Goal: Task Accomplishment & Management: Manage account settings

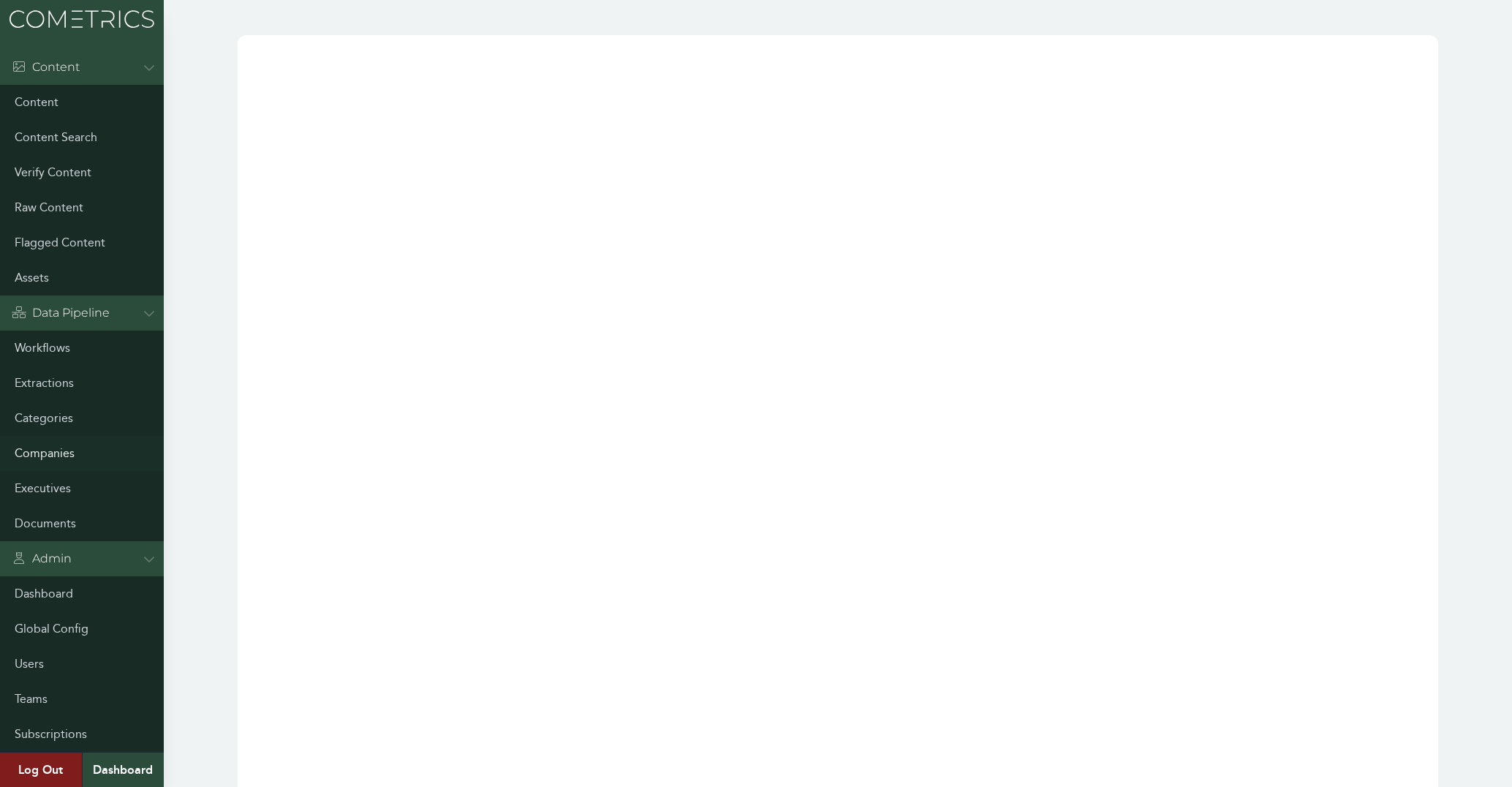
click at [35, 459] on link "Companies" at bounding box center [82, 453] width 164 height 35
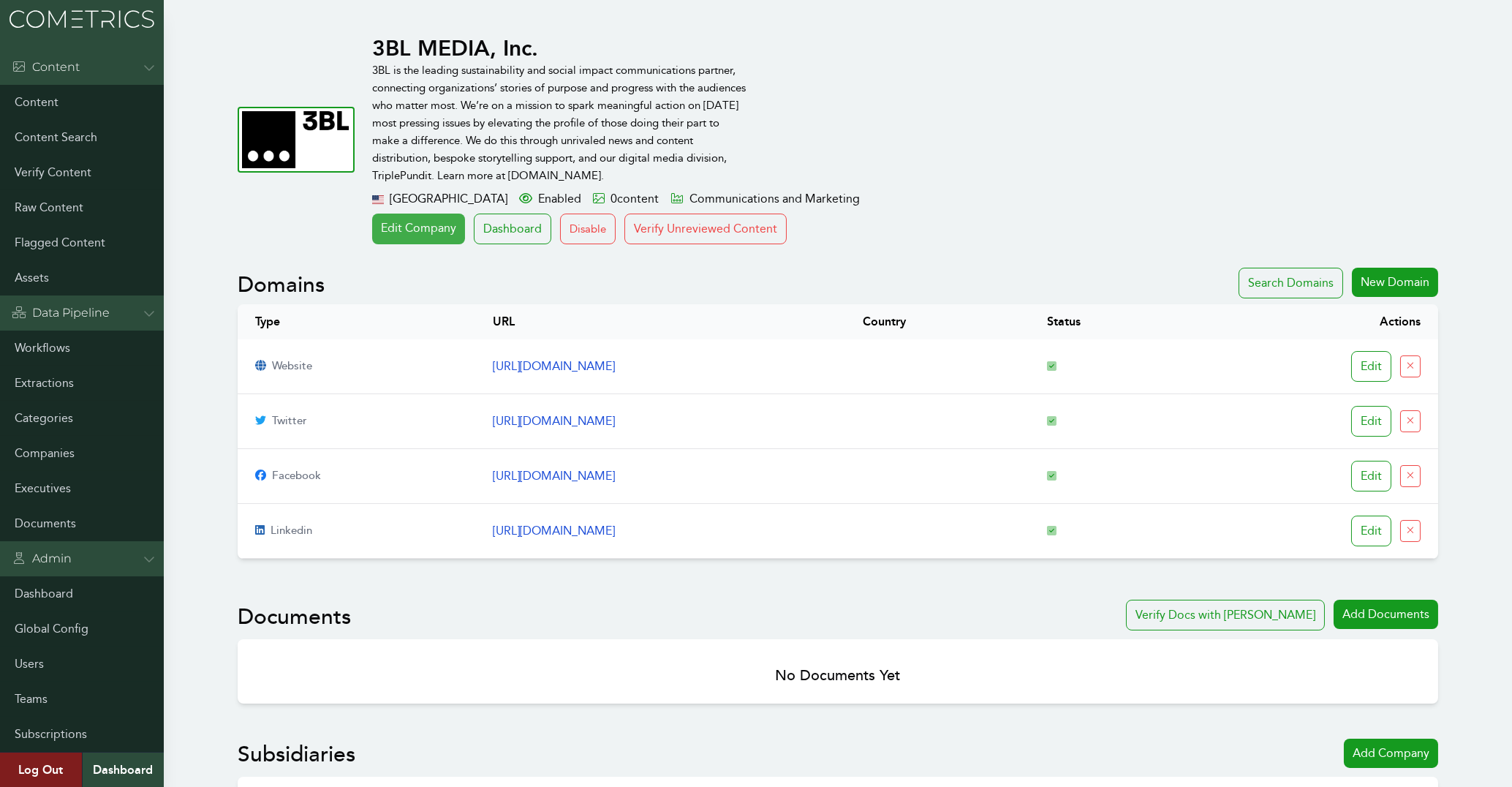
click at [398, 228] on link "Edit Company" at bounding box center [418, 228] width 93 height 30
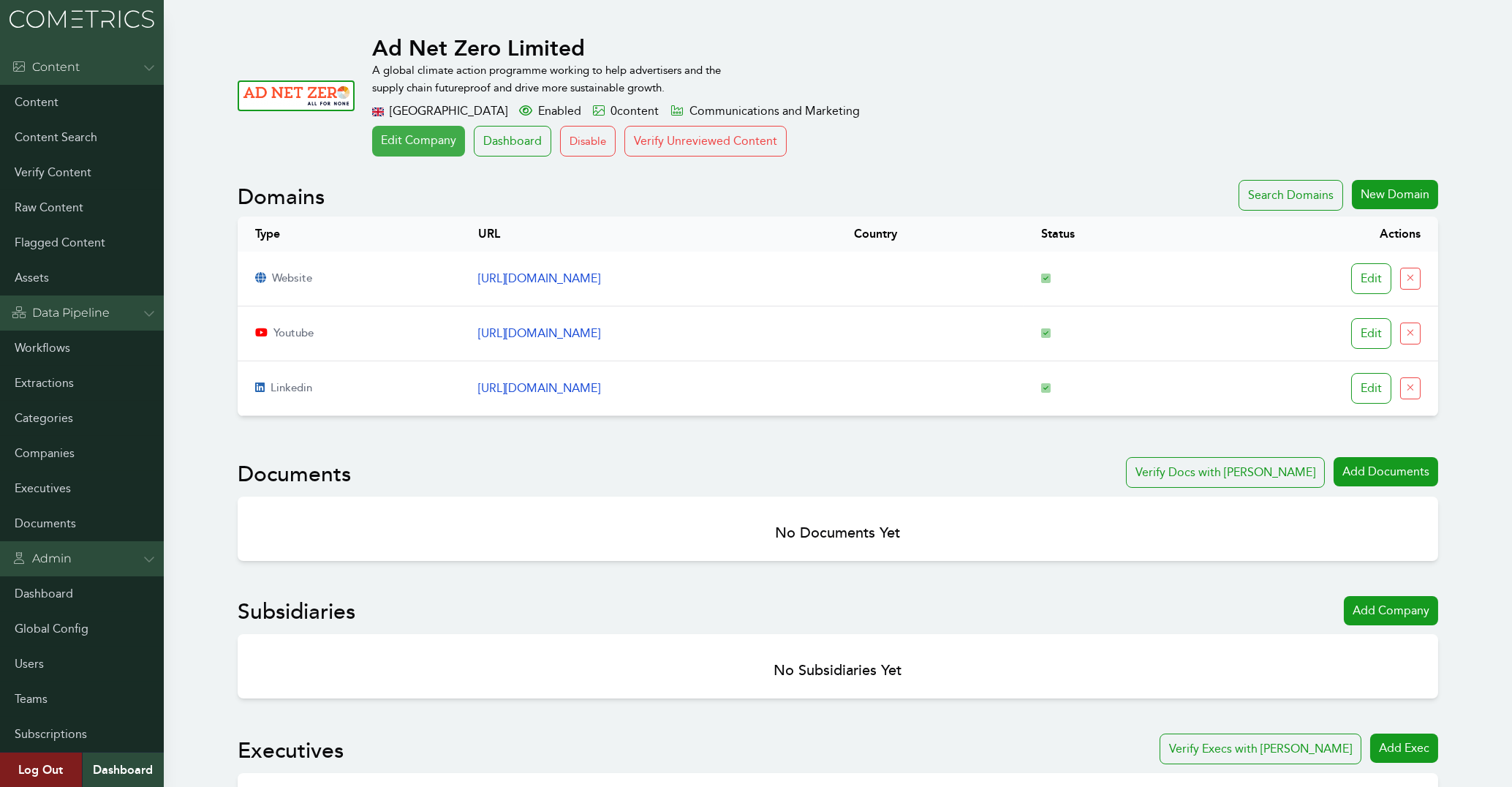
click at [421, 134] on link "Edit Company" at bounding box center [418, 141] width 93 height 30
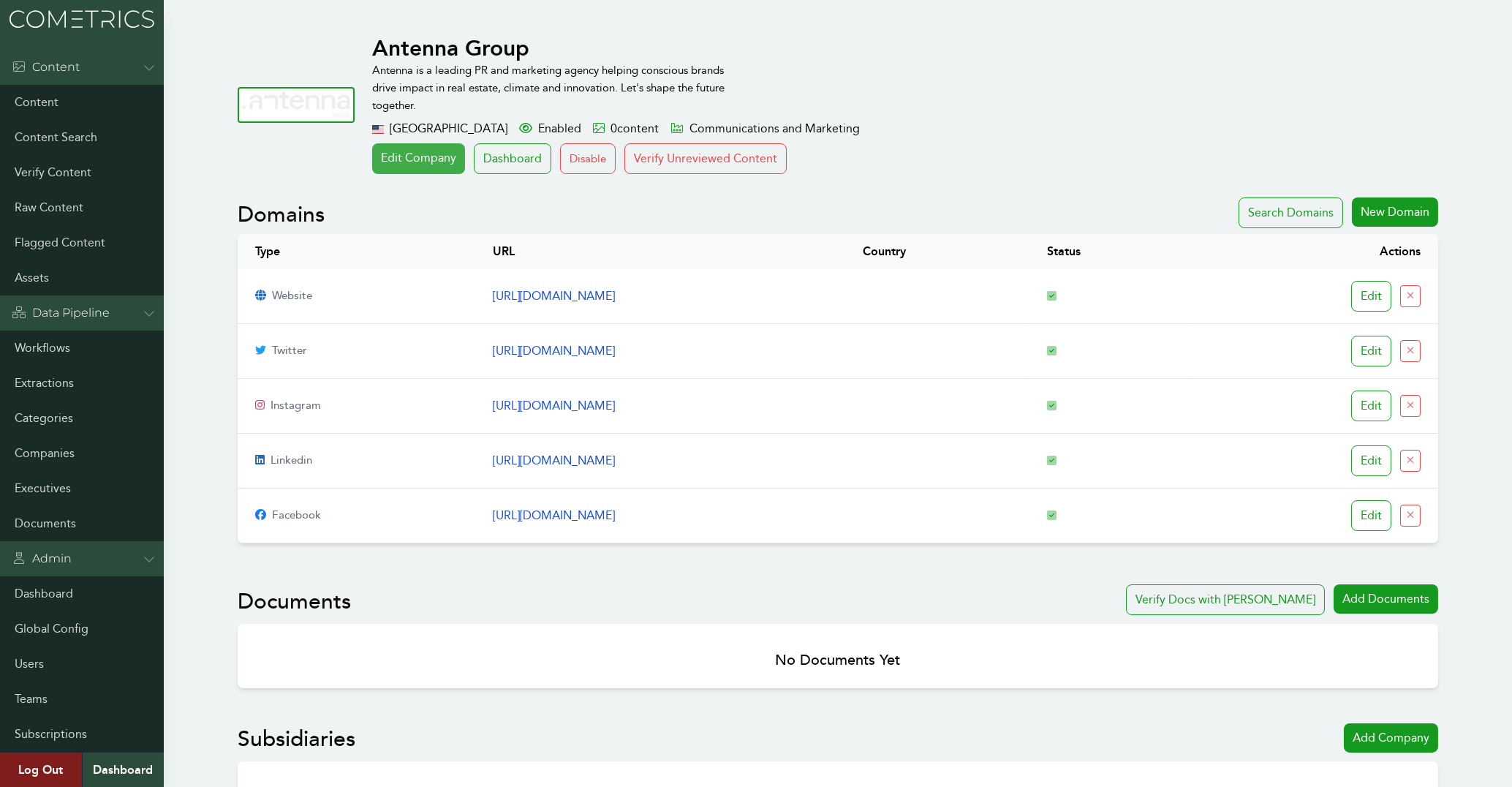
click at [436, 167] on link "Edit Company" at bounding box center [418, 158] width 93 height 30
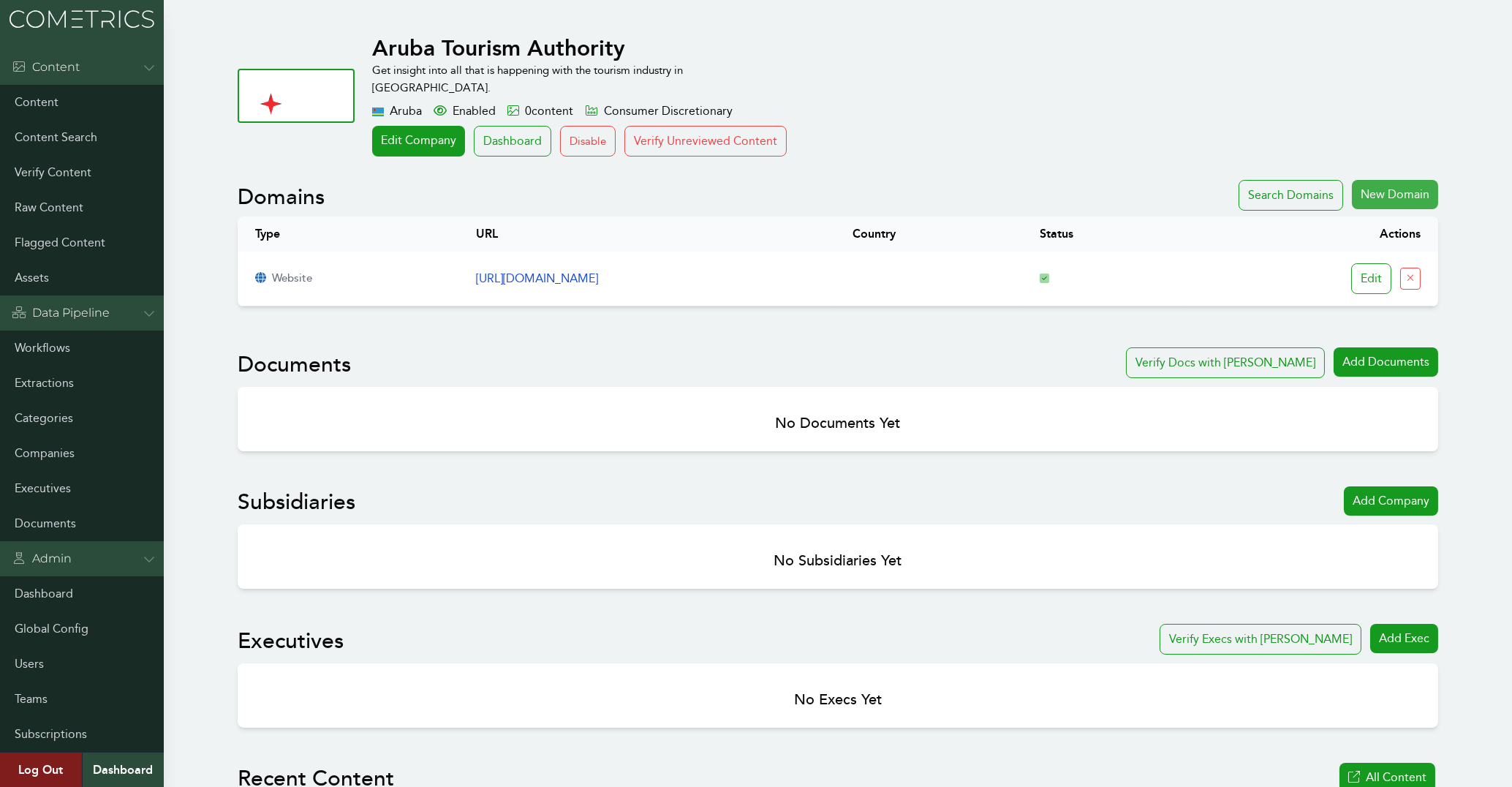
click at [1421, 180] on div "New Domain" at bounding box center [1395, 195] width 86 height 29
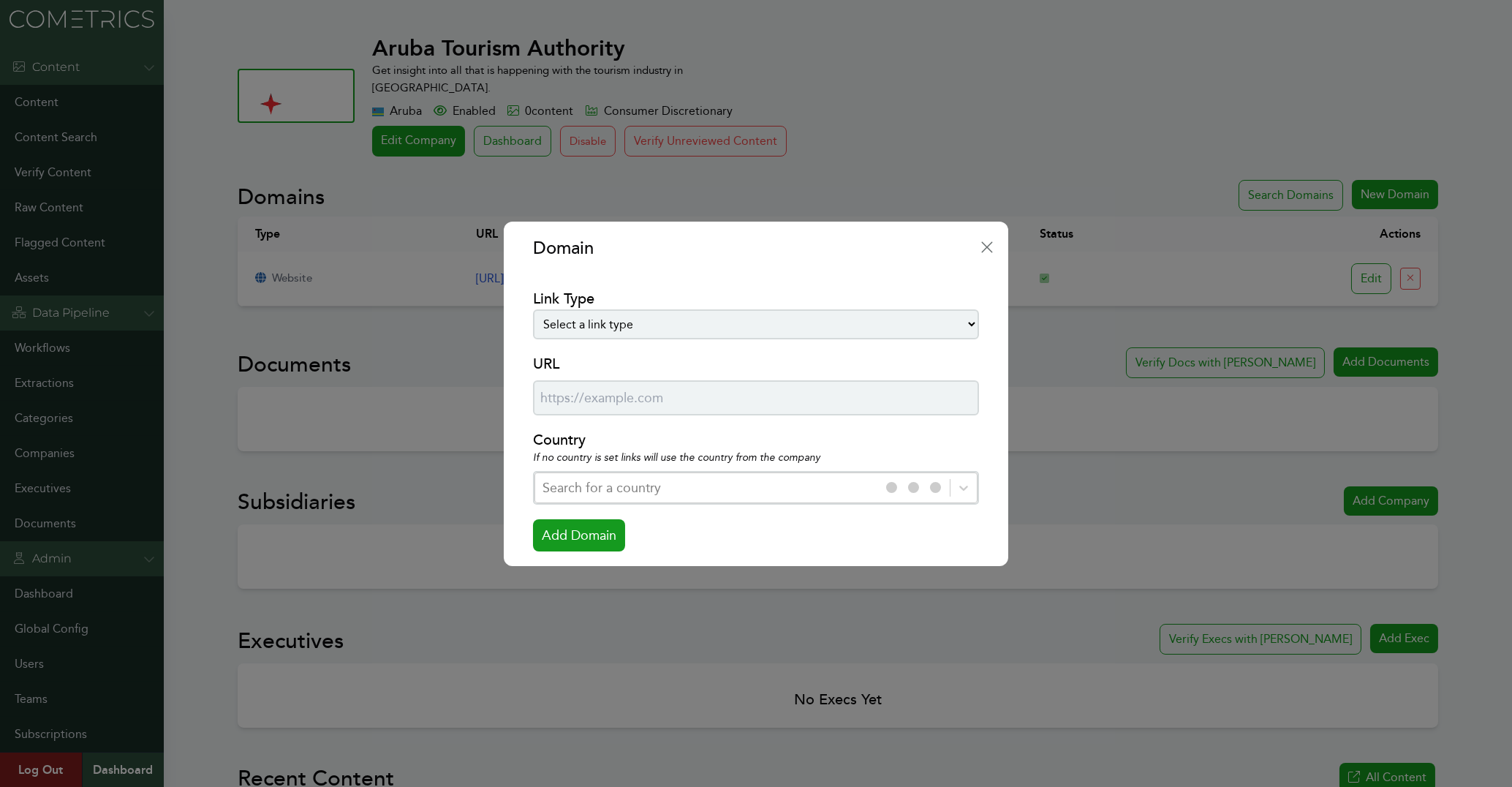
click at [533, 309] on select "Select a link type website instagram linkedin twitter youtube facebook facebook…" at bounding box center [755, 324] width 446 height 30
select select "website"
click option "website" at bounding box center [0, 0] width 0 height 0
click at [621, 391] on input "URL" at bounding box center [755, 398] width 446 height 35
paste input "'[URL][DOMAIN_NAME]"
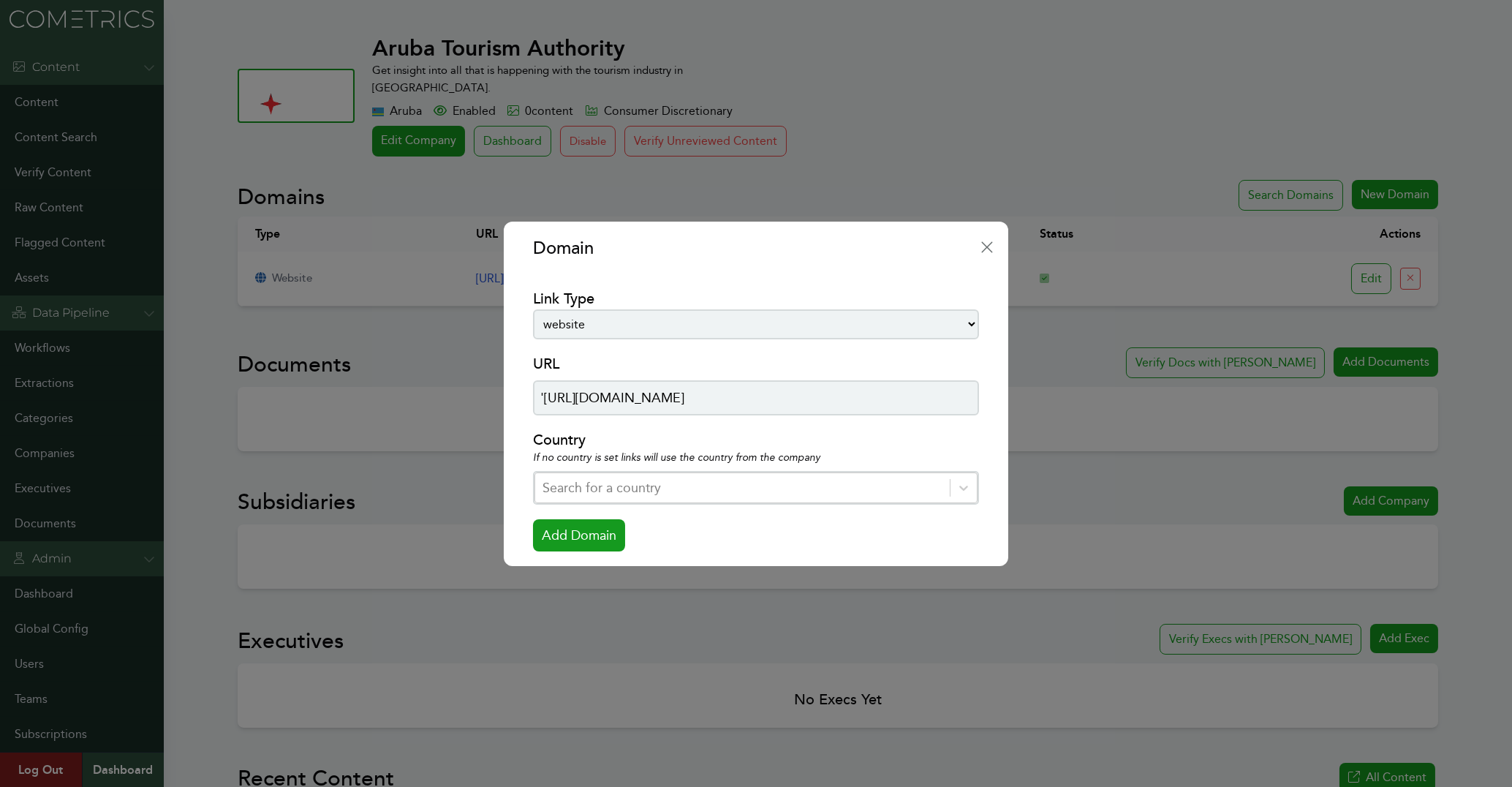
click at [550, 390] on input "'[URL][DOMAIN_NAME]" at bounding box center [755, 398] width 446 height 35
type input "[URL][DOMAIN_NAME]"
click at [572, 537] on button "Add Domain" at bounding box center [579, 534] width 92 height 32
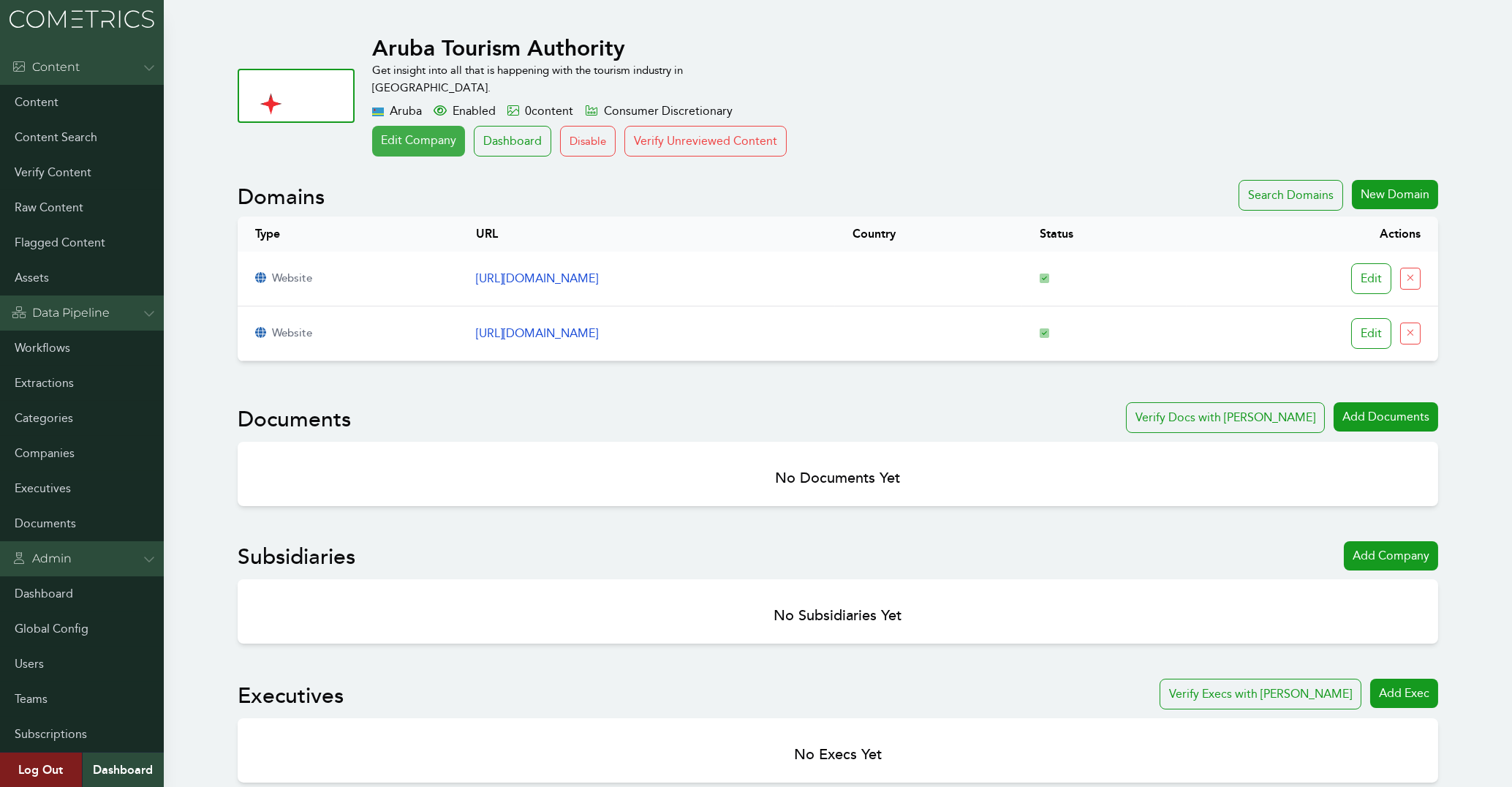
click at [395, 126] on link "Edit Company" at bounding box center [418, 141] width 93 height 30
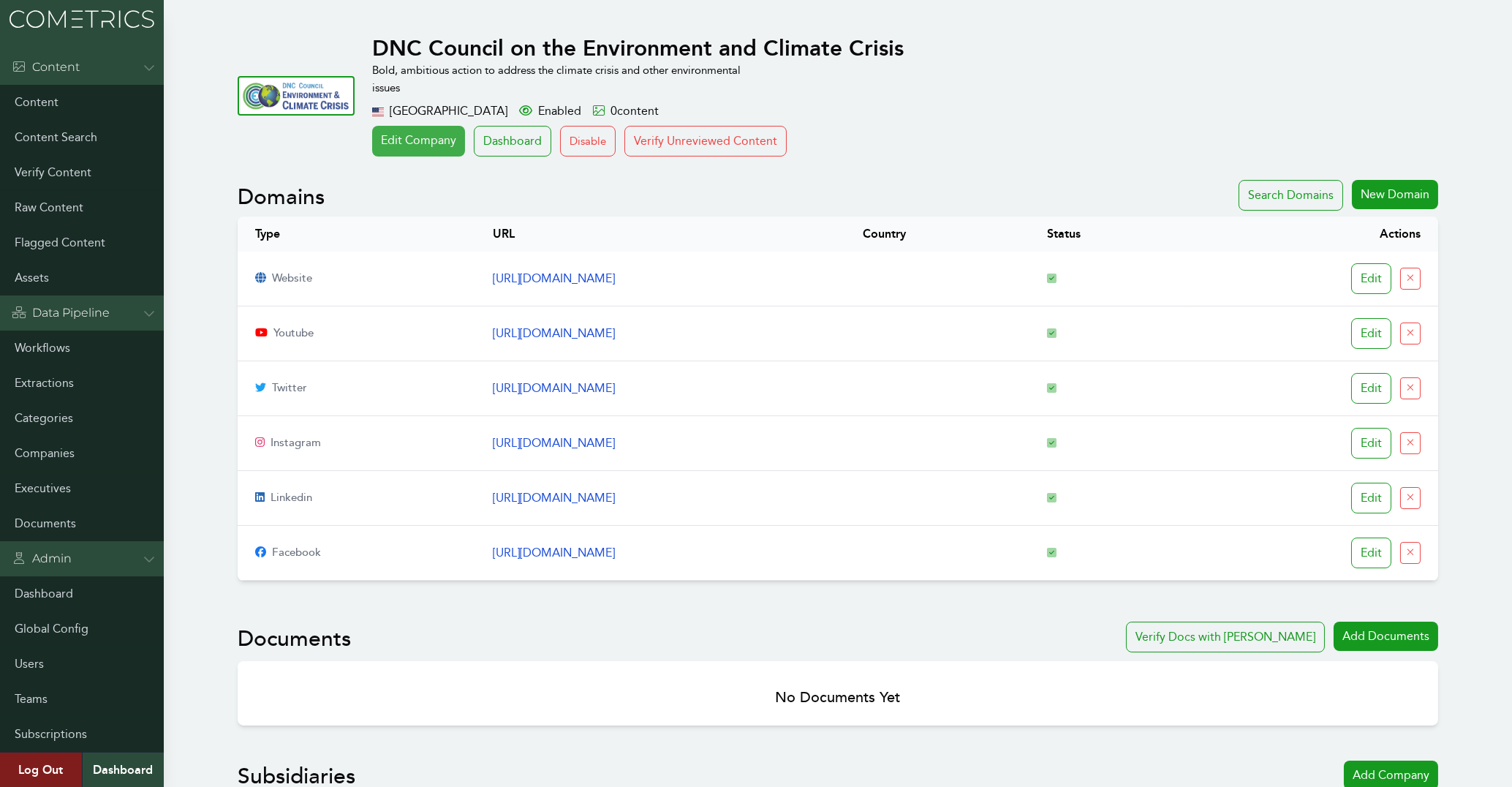
click at [423, 138] on link "Edit Company" at bounding box center [418, 141] width 93 height 30
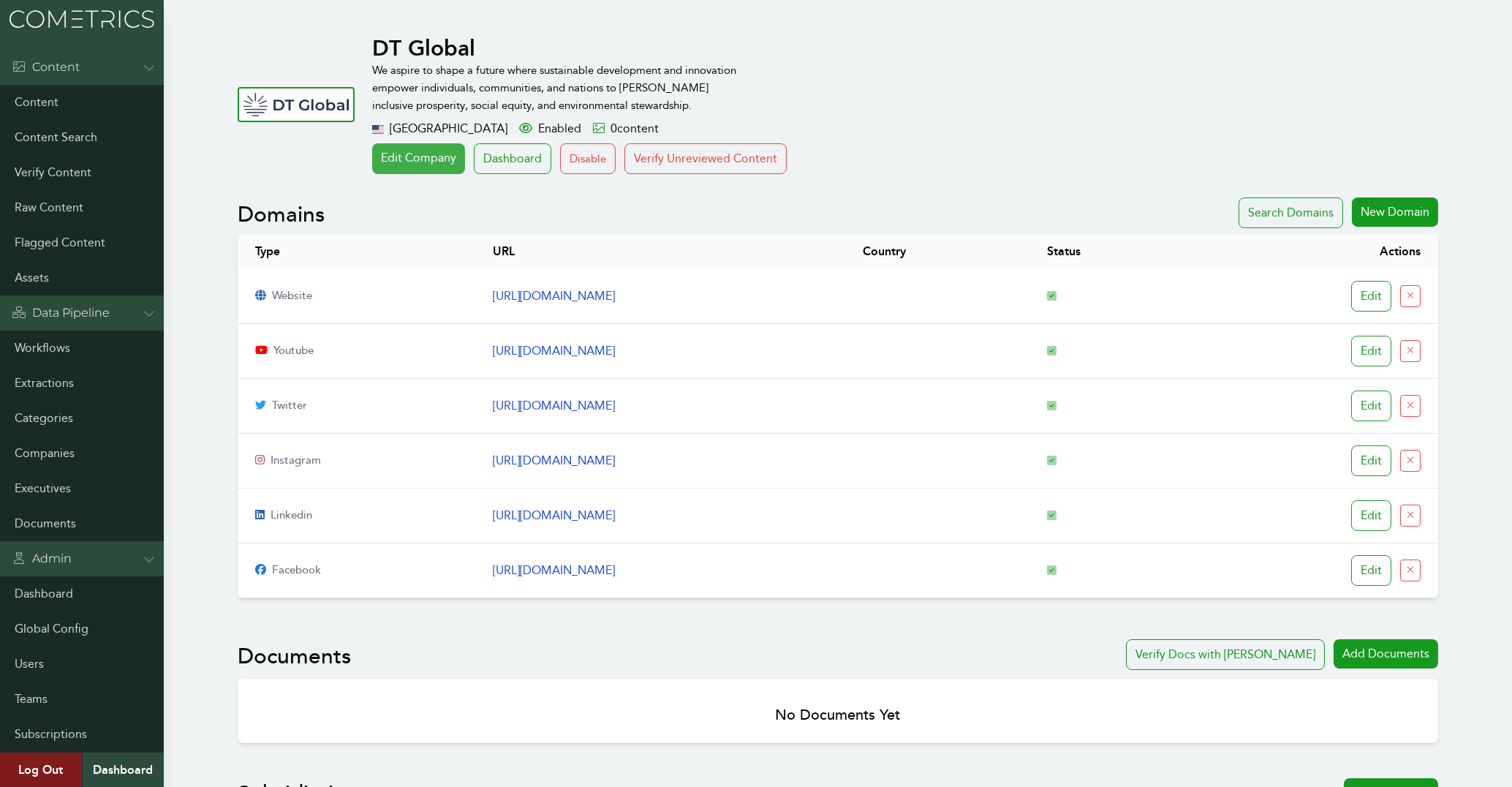
click at [428, 160] on link "Edit Company" at bounding box center [418, 158] width 93 height 30
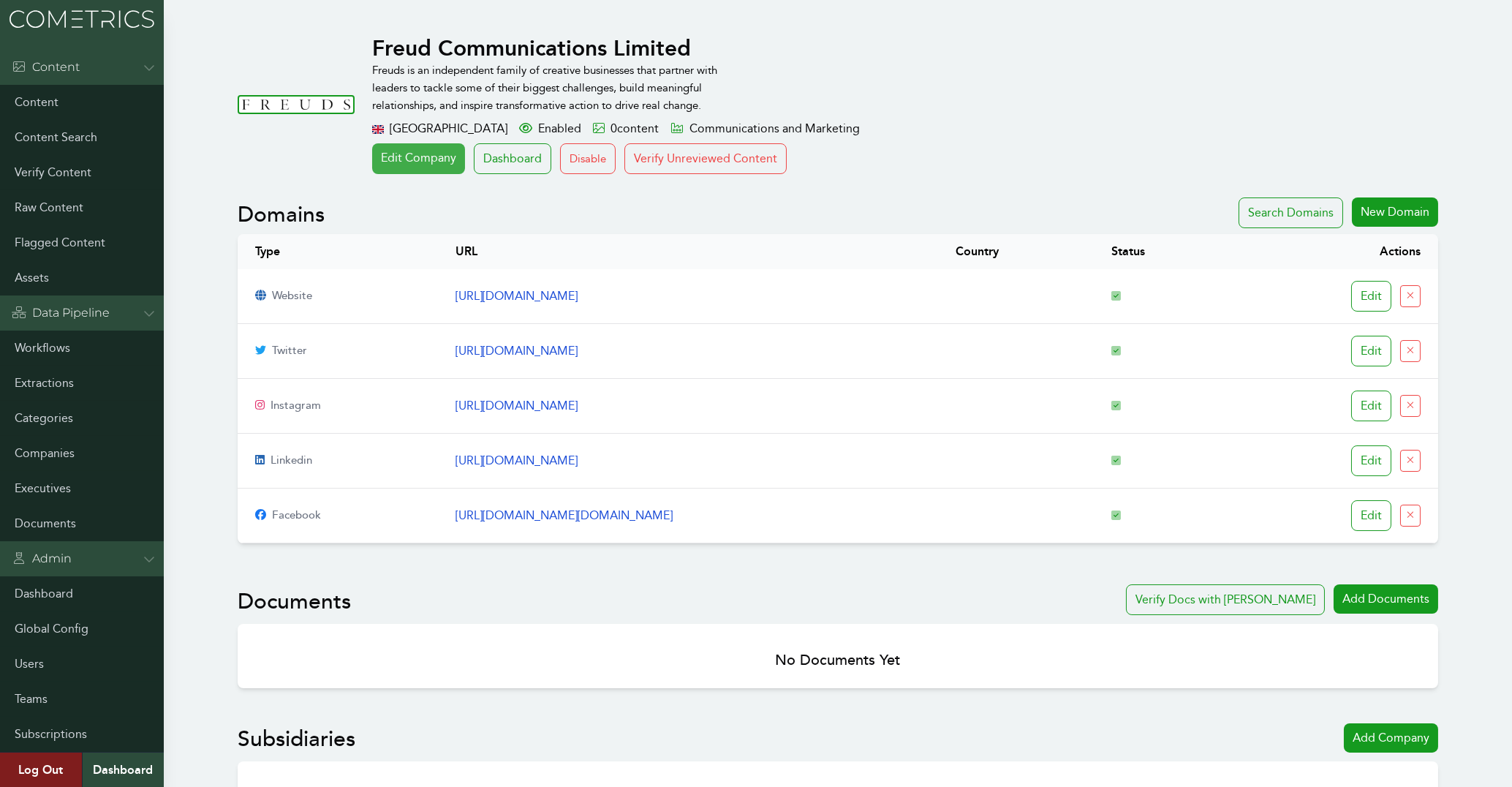
click at [407, 158] on link "Edit Company" at bounding box center [418, 158] width 93 height 30
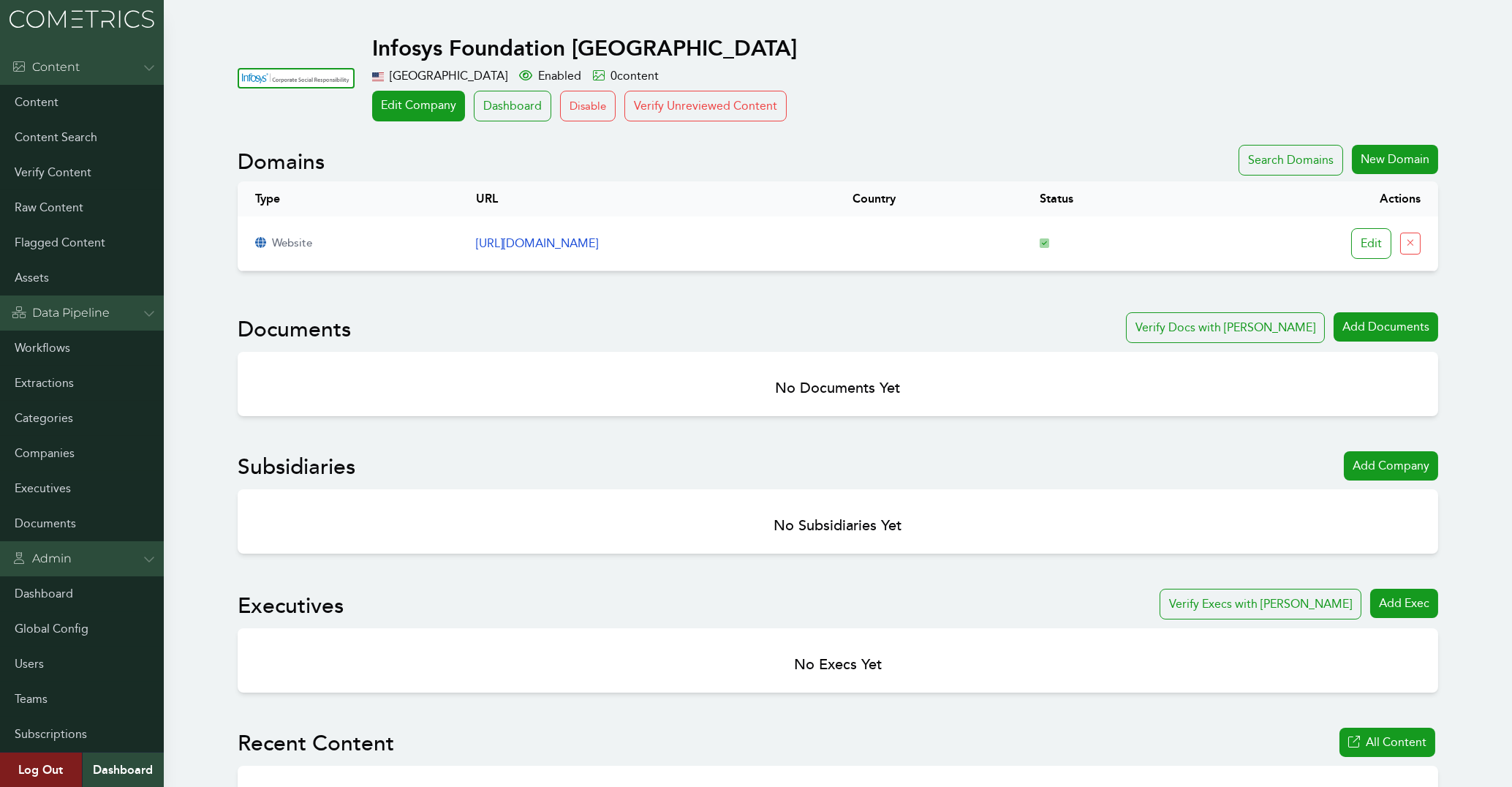
click at [411, 106] on link "Edit Company" at bounding box center [418, 106] width 93 height 30
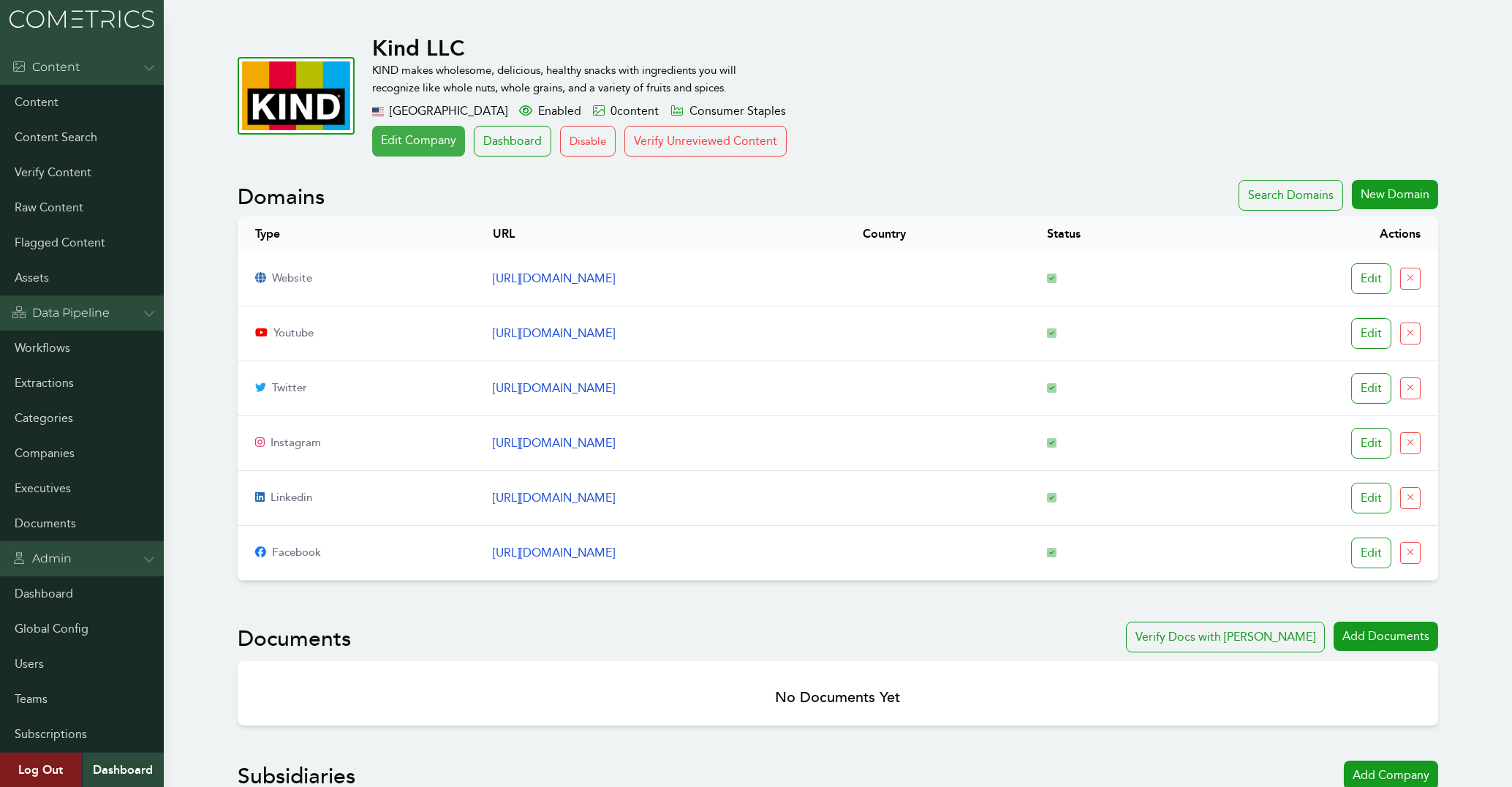
click at [407, 145] on link "Edit Company" at bounding box center [418, 141] width 93 height 30
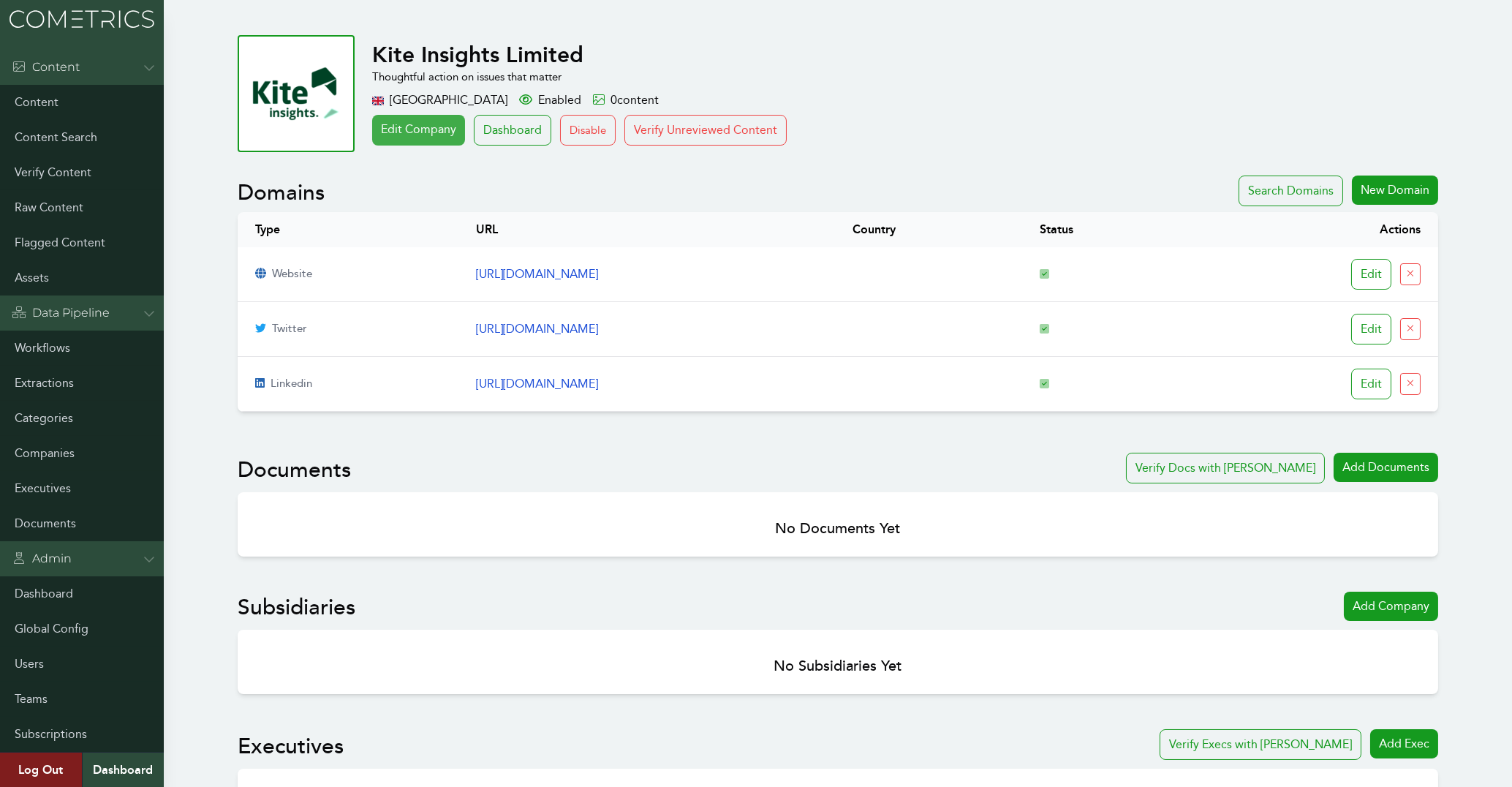
click at [433, 138] on link "Edit Company" at bounding box center [418, 129] width 93 height 30
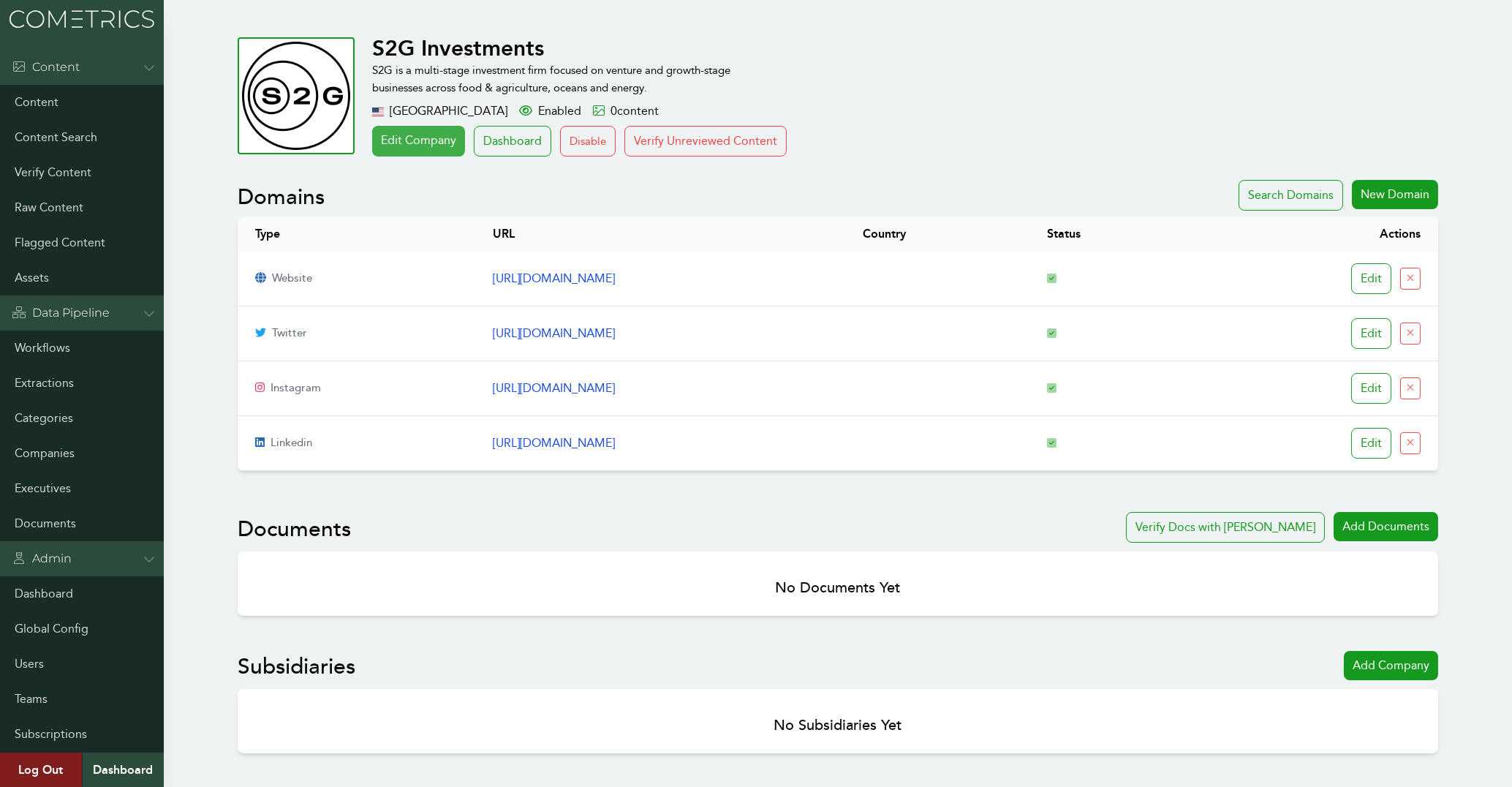
click at [406, 130] on link "Edit Company" at bounding box center [418, 141] width 93 height 30
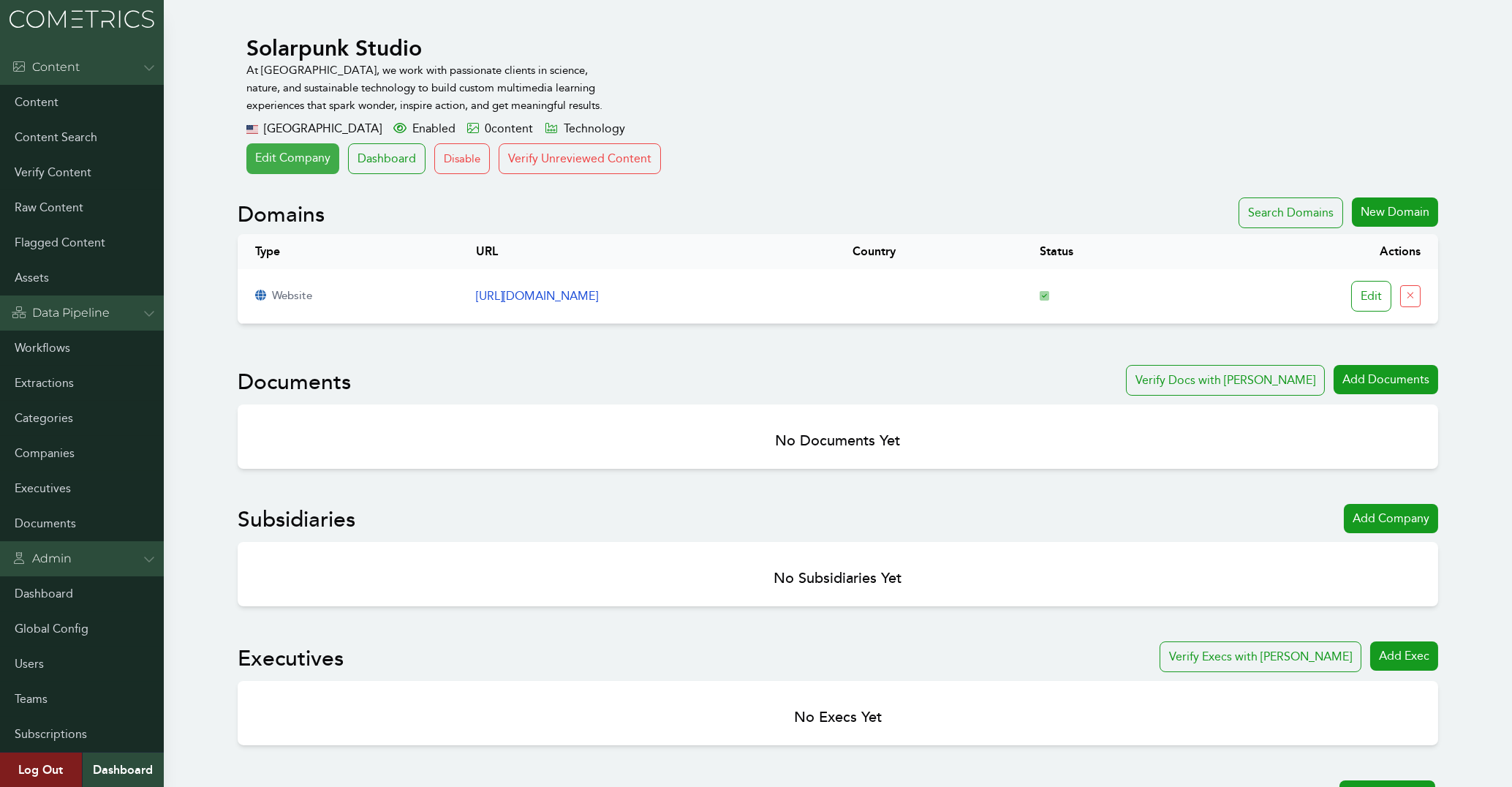
click at [289, 152] on link "Edit Company" at bounding box center [292, 158] width 93 height 30
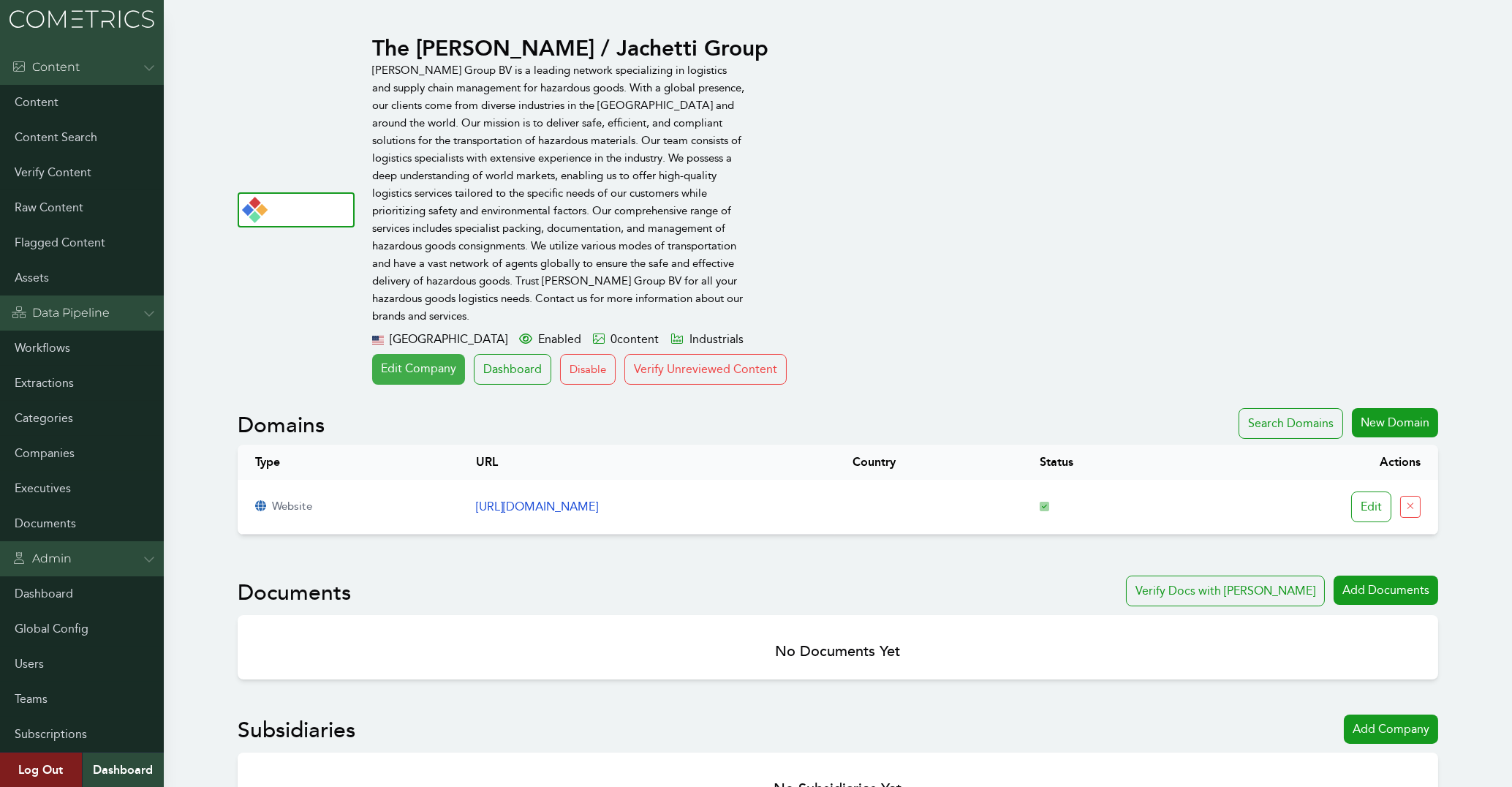
click at [408, 355] on link "Edit Company" at bounding box center [418, 368] width 93 height 30
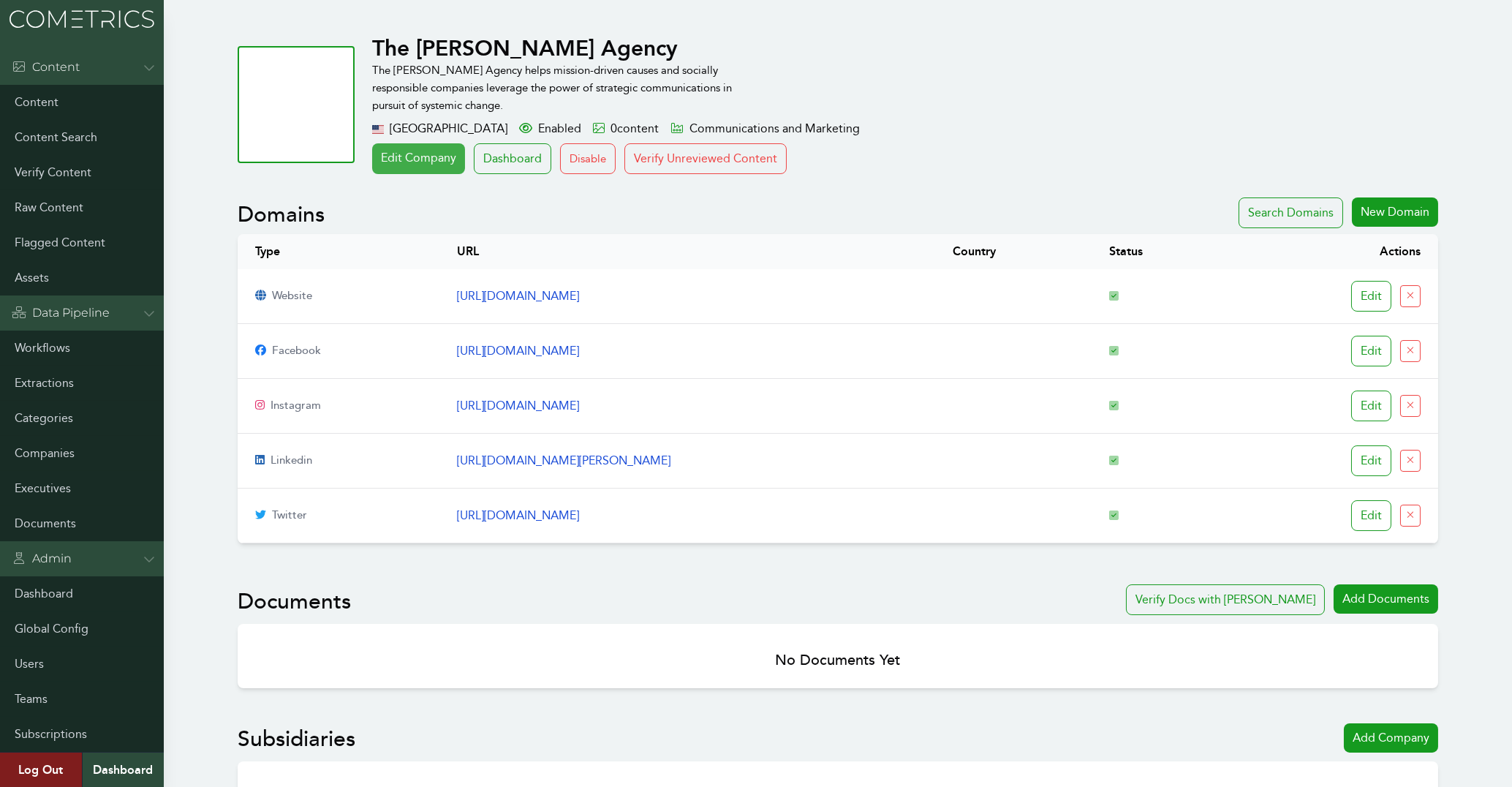
click at [414, 155] on link "Edit Company" at bounding box center [418, 158] width 93 height 30
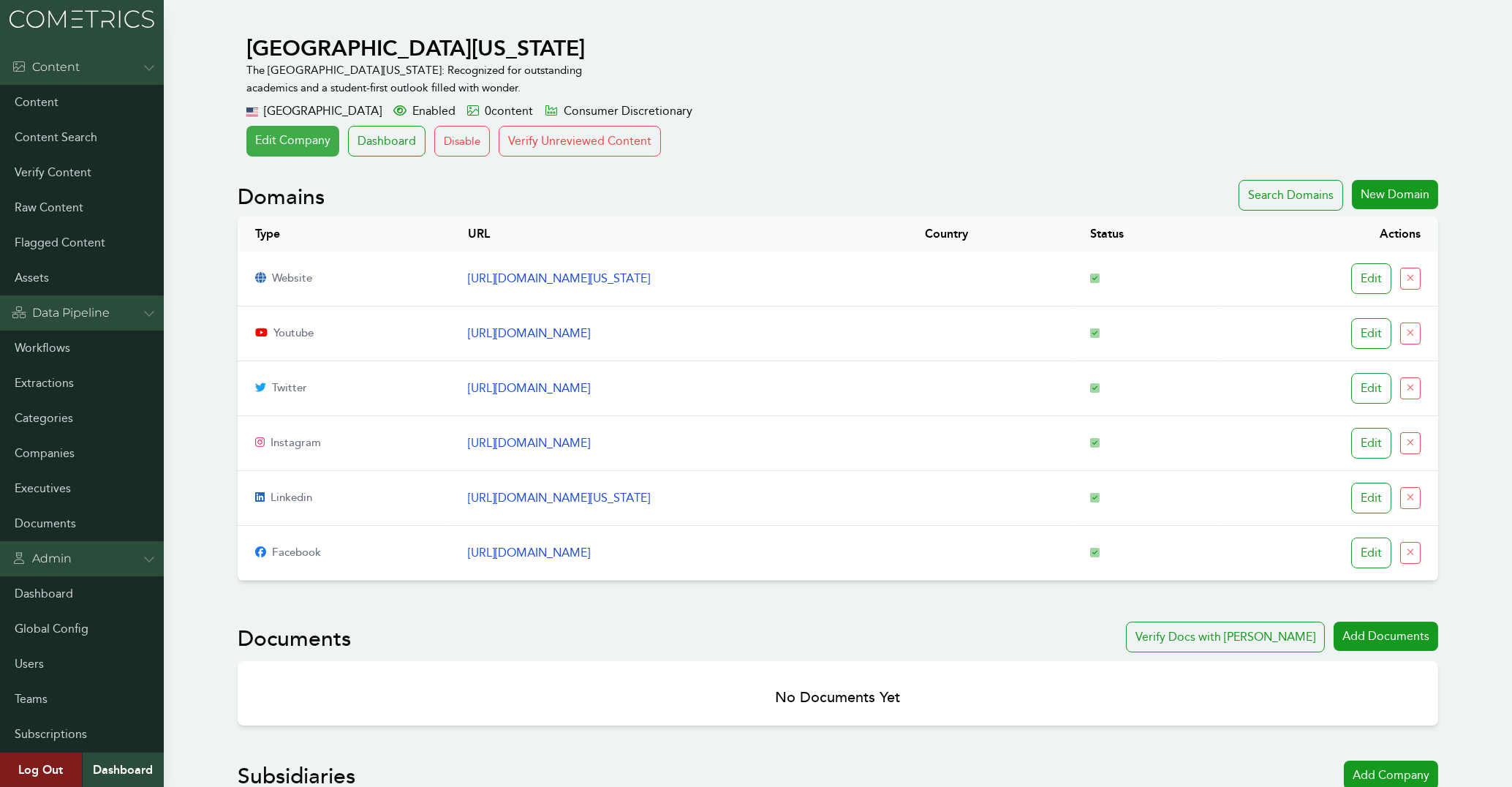
click at [275, 145] on link "Edit Company" at bounding box center [292, 141] width 93 height 30
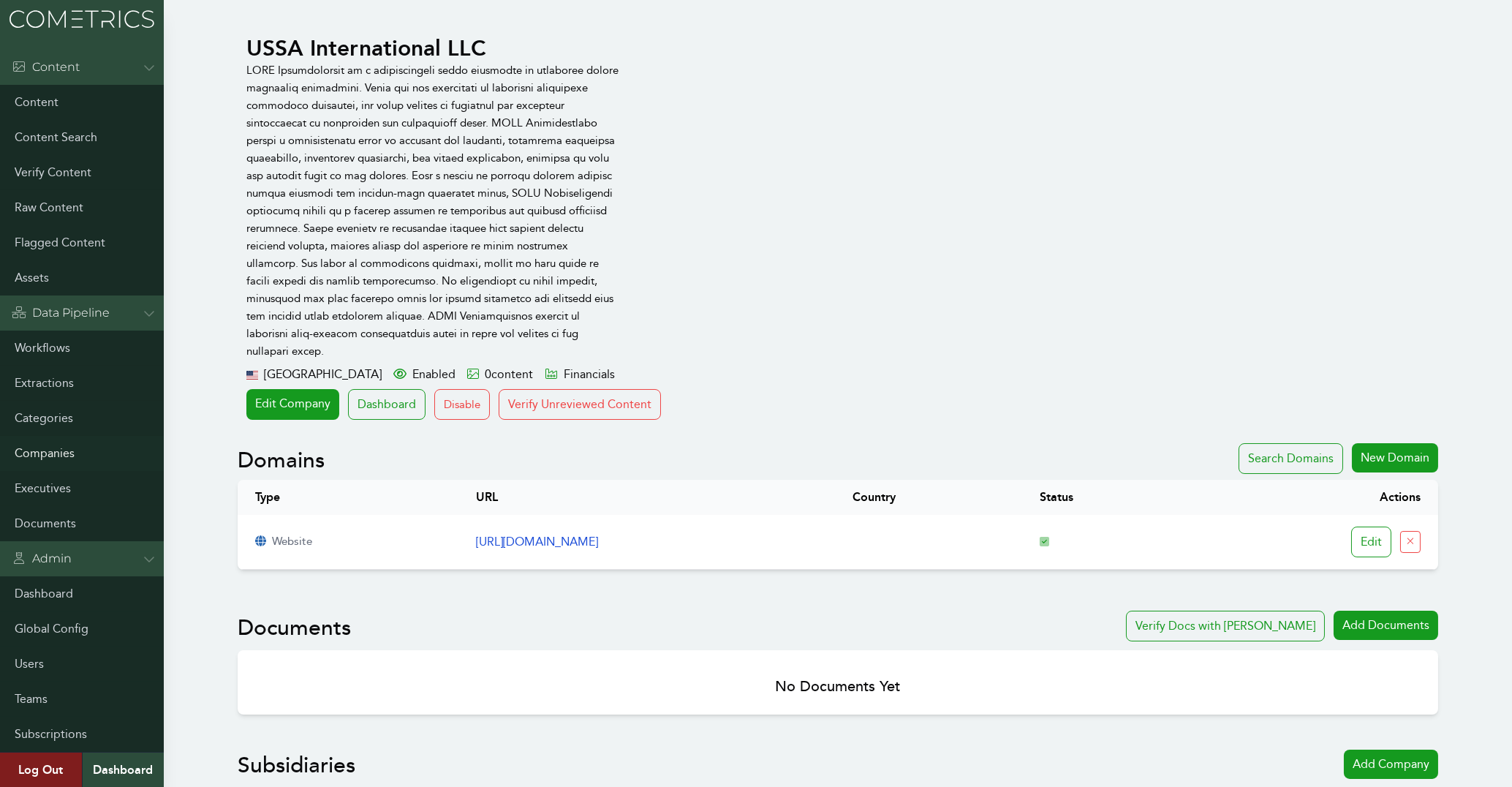
click at [43, 454] on link "Companies" at bounding box center [82, 453] width 164 height 35
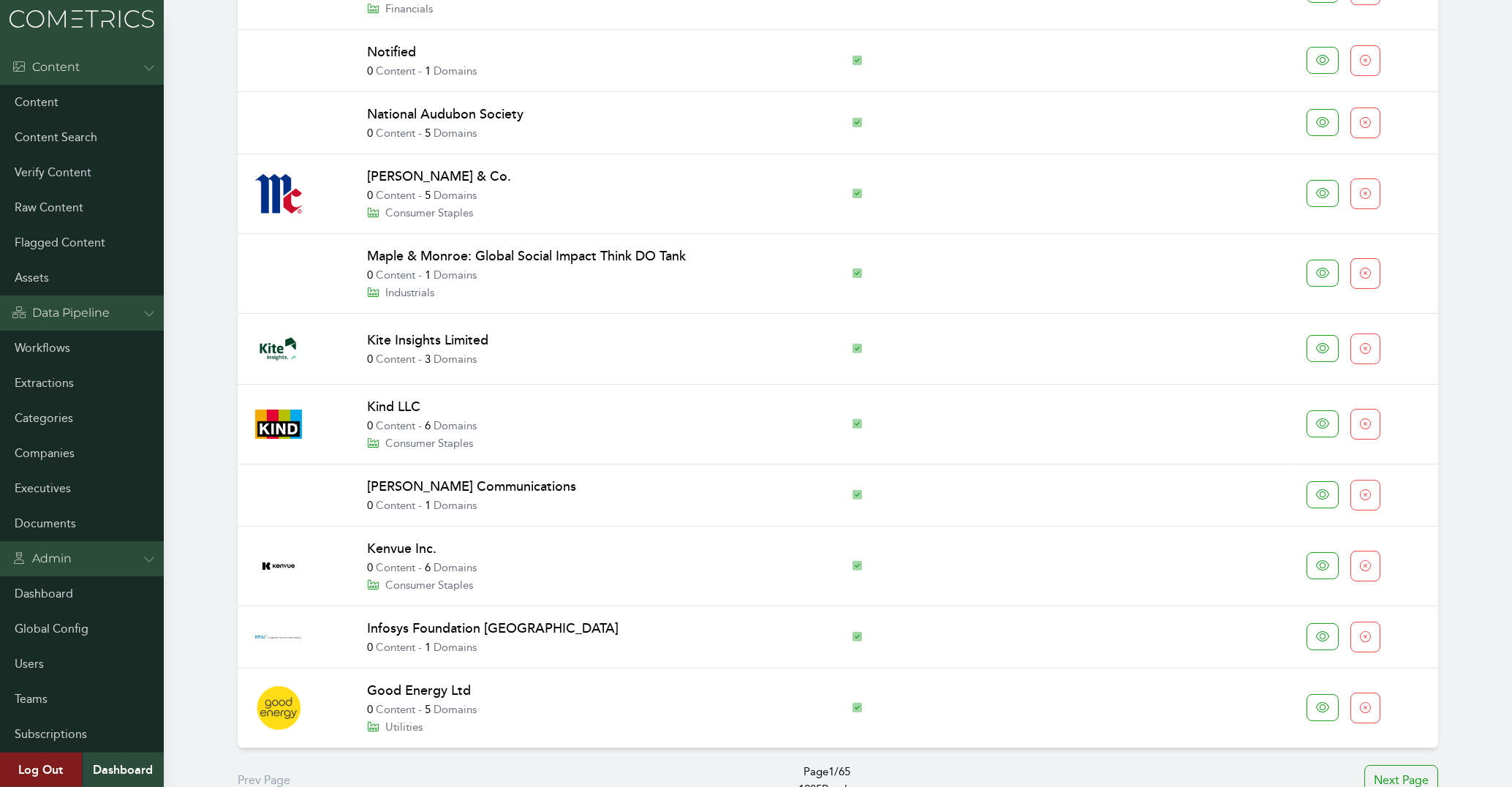
scroll to position [948, 0]
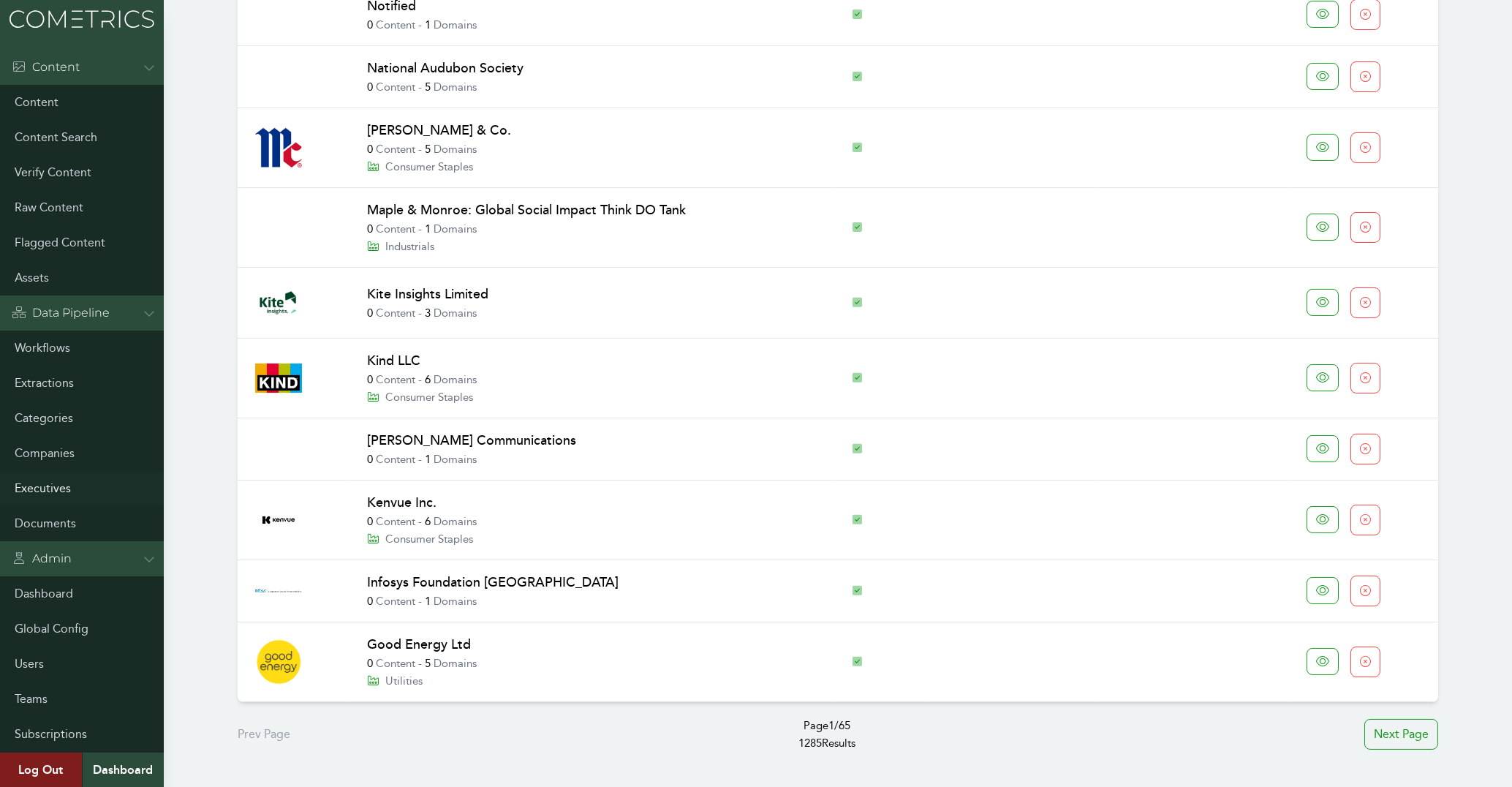
click at [48, 489] on link "Executives" at bounding box center [82, 489] width 164 height 35
